Goal: Book appointment/travel/reservation

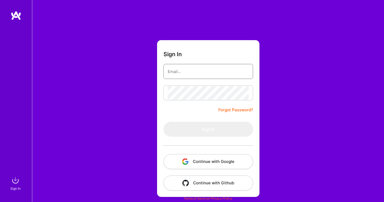
type input "[EMAIL_ADDRESS][DOMAIN_NAME]"
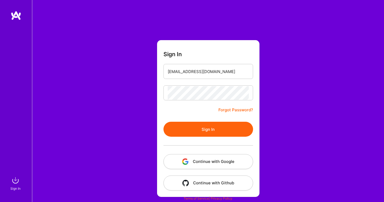
click at [175, 120] on form "Sign In [EMAIL_ADDRESS][DOMAIN_NAME] Forgot Password? Sign In Continue with Goo…" at bounding box center [208, 118] width 102 height 156
click at [177, 129] on button "Sign In" at bounding box center [209, 128] width 90 height 15
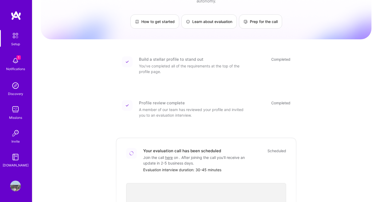
scroll to position [30, 0]
click at [23, 61] on div "1 Notifications" at bounding box center [15, 63] width 33 height 18
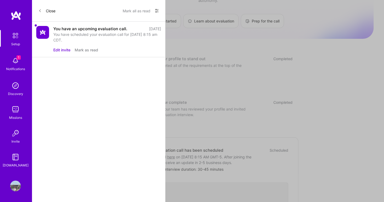
click at [65, 28] on div "You have an upcoming evaluation call." at bounding box center [90, 29] width 74 height 6
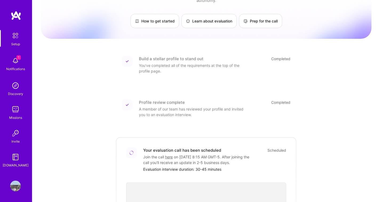
click at [255, 50] on div "1 Setup 1 Notifications Discovery Missions Invite [DOMAIN_NAME] Profile Close M…" at bounding box center [190, 159] width 380 height 379
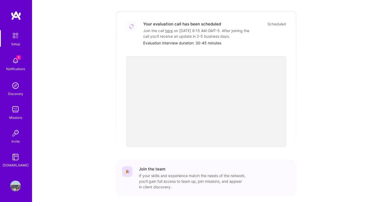
scroll to position [180, 0]
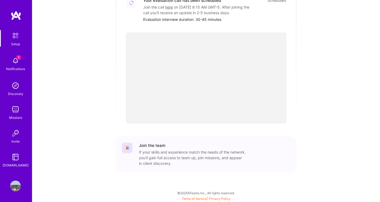
click at [14, 56] on img at bounding box center [15, 60] width 11 height 11
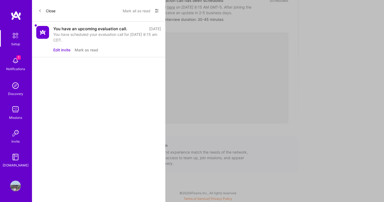
click at [60, 49] on button "Edit invite" at bounding box center [61, 50] width 17 height 6
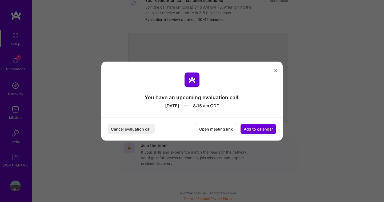
click at [123, 129] on button "Cancel evaluation call" at bounding box center [131, 129] width 47 height 10
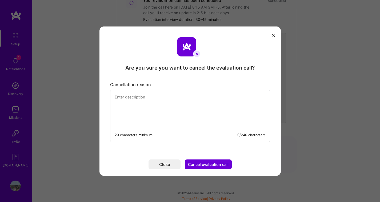
click at [175, 117] on textarea "modal" at bounding box center [190, 108] width 160 height 37
type textarea "call changed by interviewer not available at that time"
click at [202, 161] on button "Cancel evaluation call" at bounding box center [208, 164] width 47 height 10
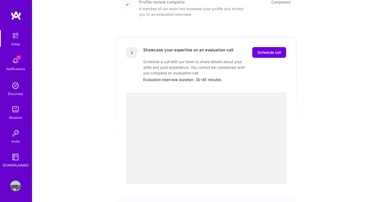
scroll to position [130, 0]
click at [15, 39] on img at bounding box center [15, 35] width 11 height 11
click at [275, 50] on span "Schedule call" at bounding box center [269, 52] width 23 height 5
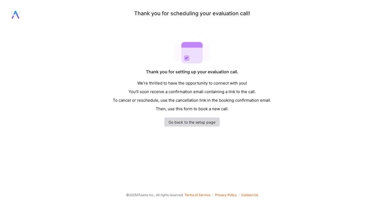
click at [182, 125] on link "Go back to the setup page" at bounding box center [192, 121] width 56 height 9
